Goal: Use online tool/utility: Utilize a website feature to perform a specific function

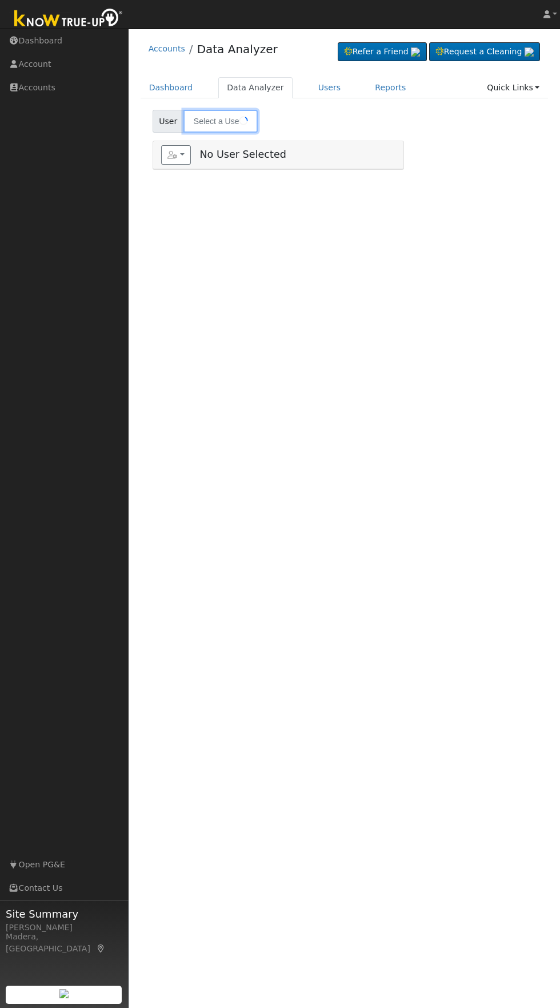
type input "[PERSON_NAME]"
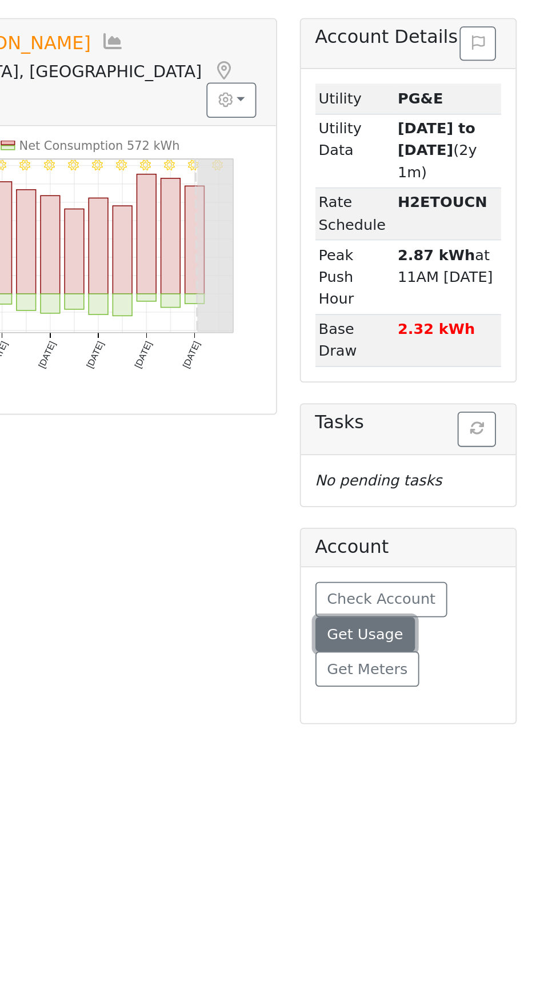
click at [458, 556] on span "Get Usage" at bounding box center [453, 560] width 42 height 9
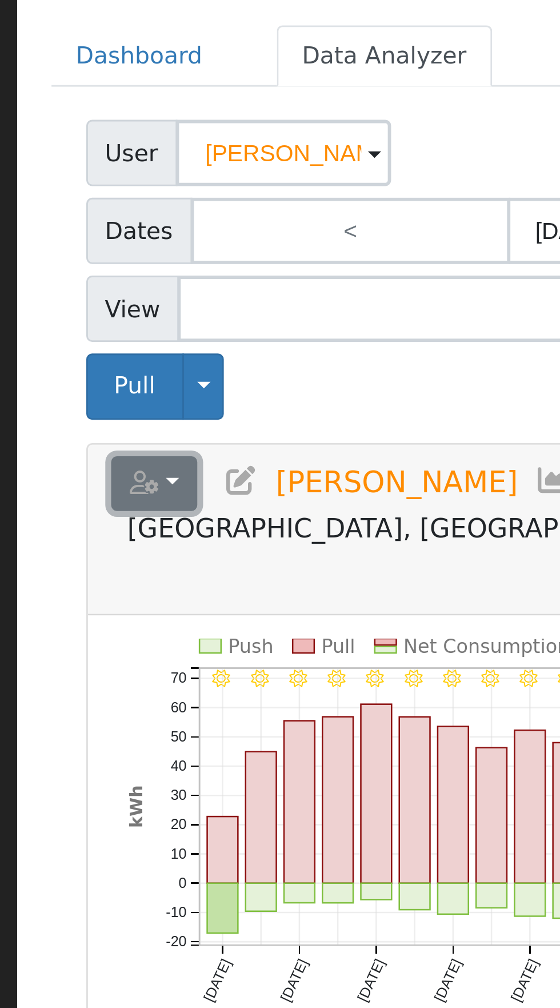
click at [180, 238] on button "button" at bounding box center [176, 235] width 30 height 19
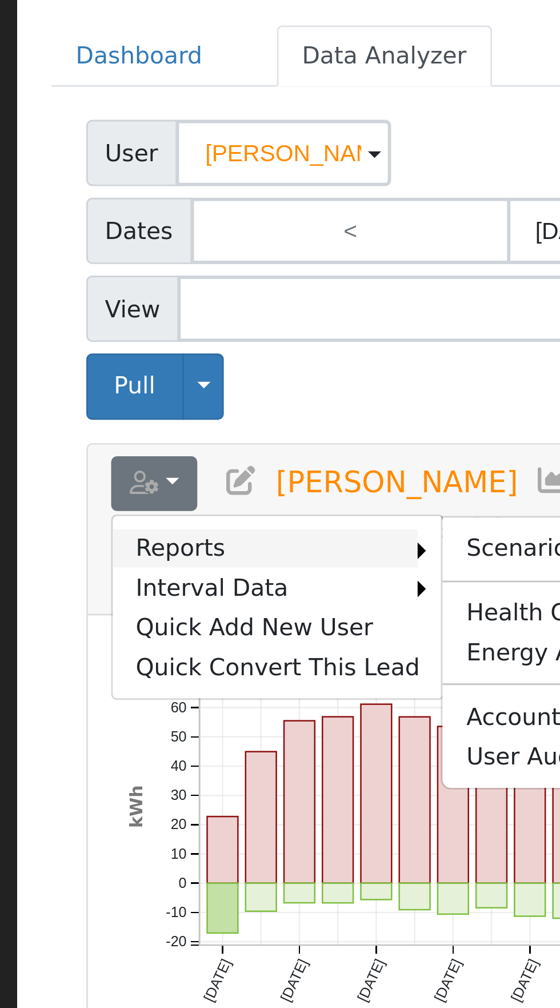
click at [202, 256] on link "Reports" at bounding box center [215, 258] width 106 height 14
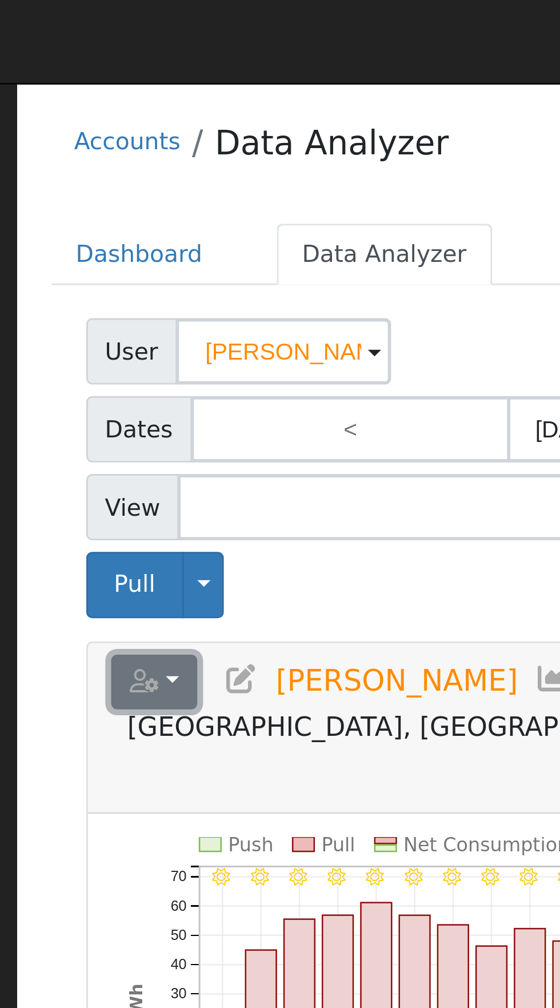
click at [183, 239] on button "button" at bounding box center [176, 235] width 30 height 19
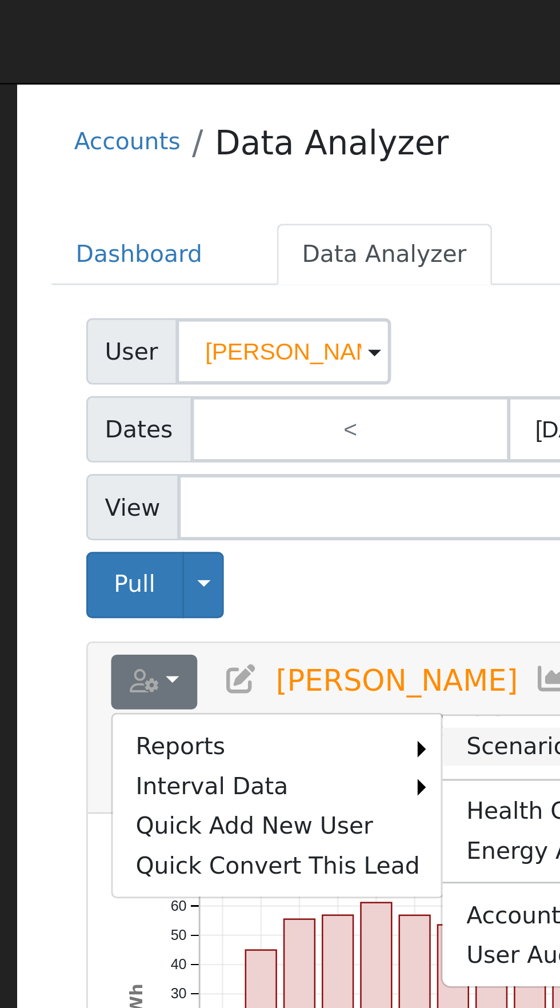
click at [292, 258] on link "Scenario" at bounding box center [318, 258] width 85 height 14
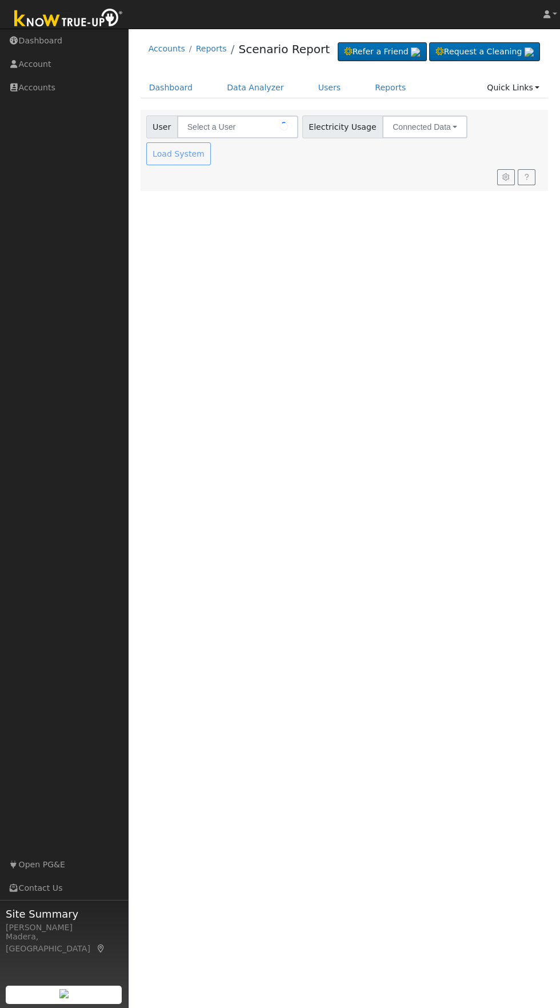
type input "[PERSON_NAME]"
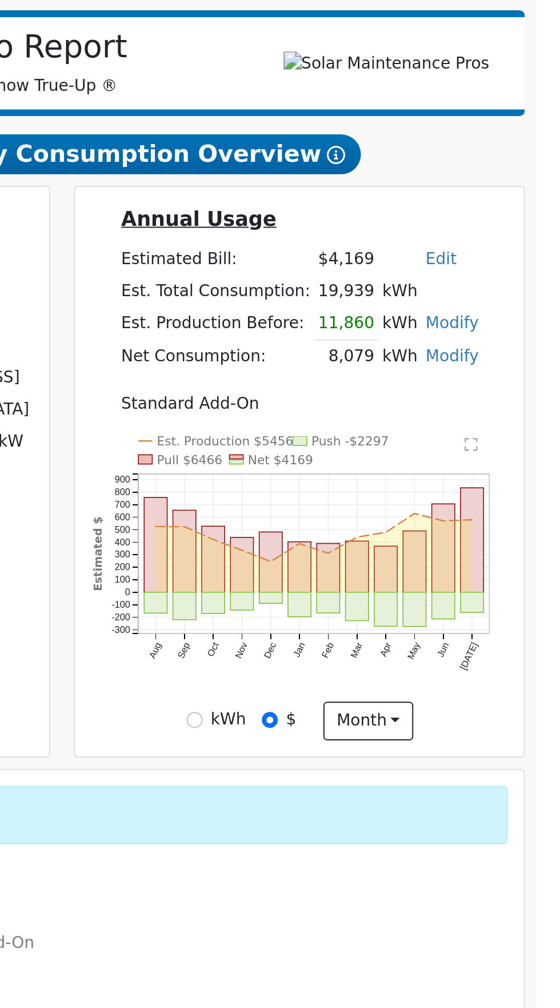
click at [499, 321] on link "Edit" at bounding box center [500, 316] width 15 height 9
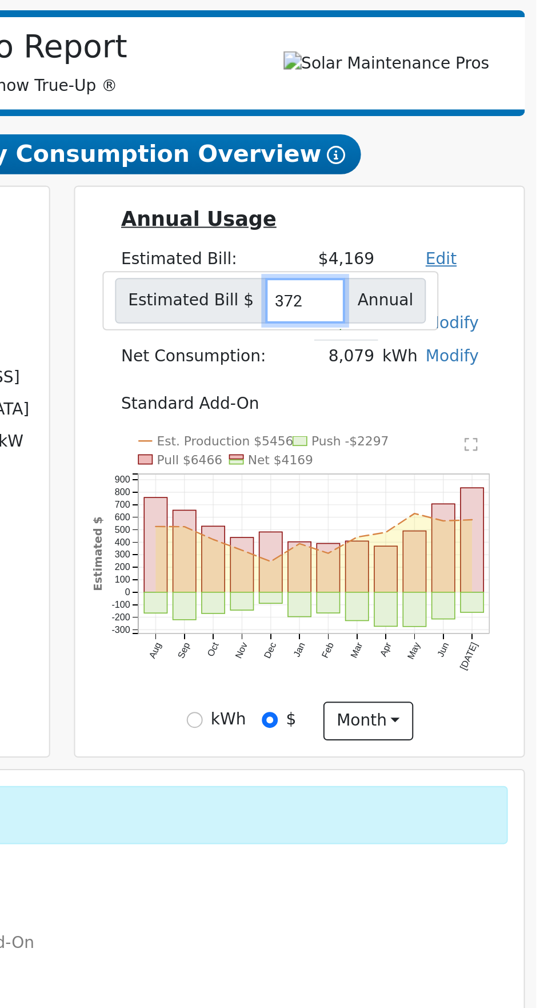
type input "3729"
